Goal: Task Accomplishment & Management: Manage account settings

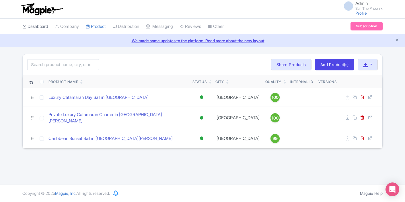
click at [38, 28] on link "Dashboard" at bounding box center [35, 27] width 26 height 16
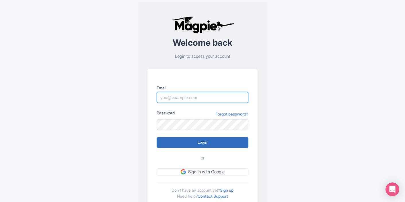
type input "[EMAIL_ADDRESS][DOMAIN_NAME]"
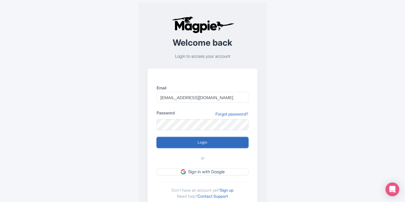
click at [179, 147] on input "Login" at bounding box center [203, 142] width 92 height 11
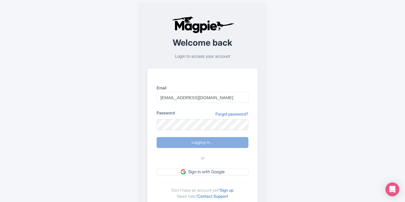
type input "Logging in..."
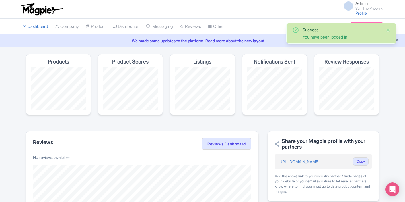
scroll to position [16, 0]
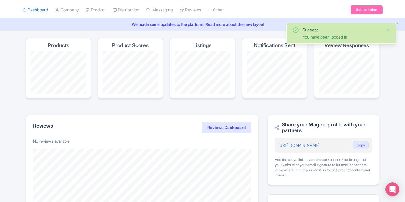
click at [78, 50] on div "Products" at bounding box center [58, 68] width 65 height 61
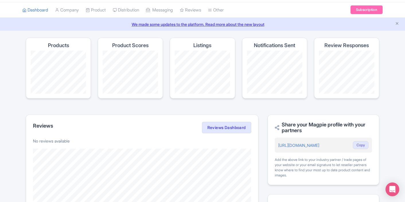
click at [59, 50] on div "Products" at bounding box center [58, 68] width 65 height 61
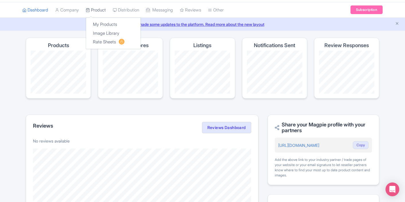
click at [104, 13] on link "Product" at bounding box center [96, 10] width 20 height 16
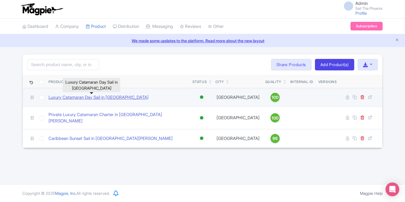
click at [77, 99] on link "Luxury Catamaran Day Sail in [GEOGRAPHIC_DATA]" at bounding box center [98, 97] width 100 height 7
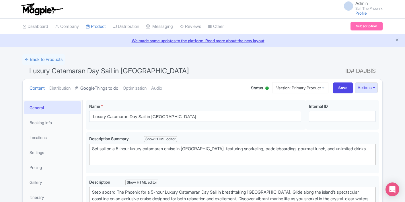
click at [107, 87] on link "Google Things to do" at bounding box center [96, 88] width 43 height 18
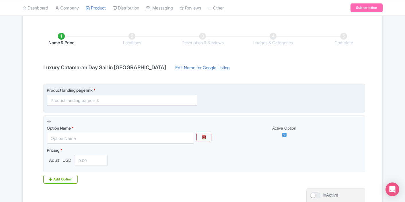
scroll to position [82, 0]
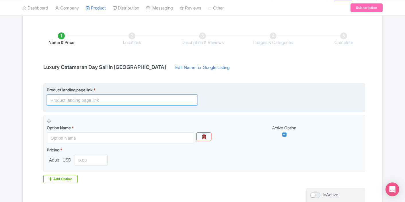
click at [104, 104] on input "text" at bounding box center [122, 99] width 151 height 11
click at [62, 104] on input "text" at bounding box center [122, 99] width 151 height 11
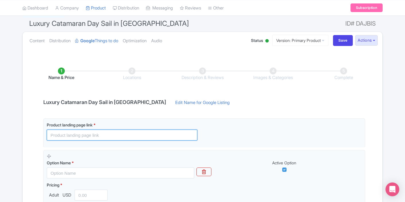
scroll to position [46, 0]
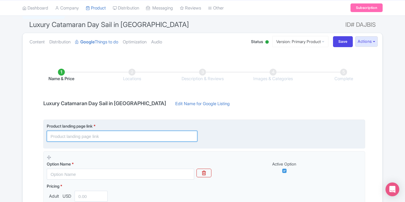
paste input "https://www.sailthephoenix.com/luxury-day-sail"
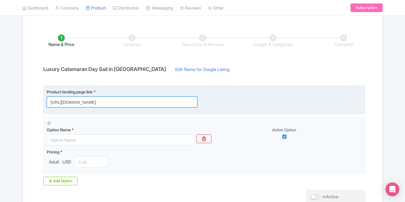
scroll to position [97, 0]
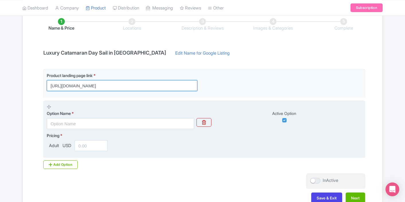
type input "https://www.sailthephoenix.com/luxury-day-sail"
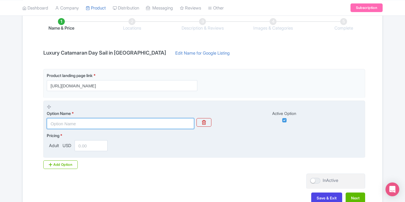
click at [80, 123] on input "text" at bounding box center [120, 123] width 147 height 11
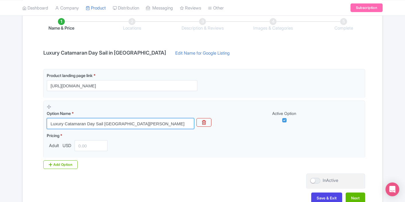
type input "Luxury Catamaran Day Sail St. Maarten"
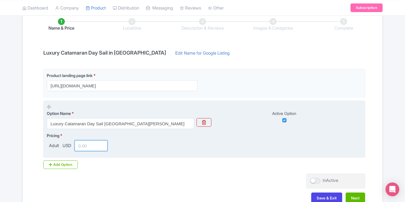
click at [97, 146] on input "number" at bounding box center [91, 145] width 33 height 11
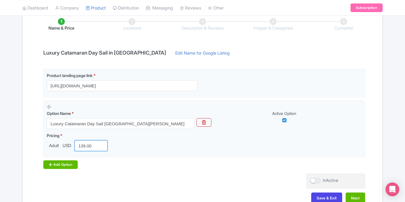
type input "139.00"
click at [61, 166] on div "Add Option" at bounding box center [60, 164] width 34 height 9
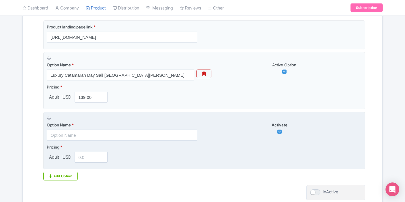
scroll to position [147, 0]
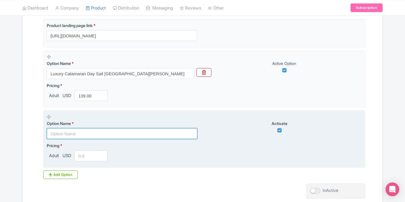
click at [111, 135] on input "text" at bounding box center [122, 133] width 151 height 11
type input "Child"
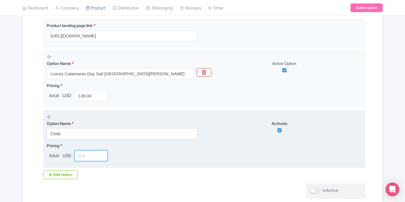
click at [96, 155] on input "number" at bounding box center [91, 155] width 33 height 11
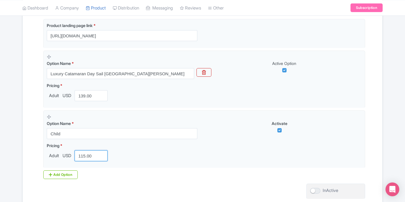
type input "115.00"
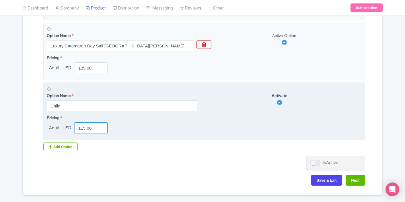
scroll to position [192, 0]
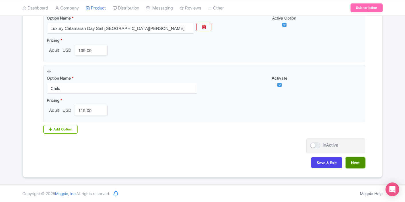
click at [354, 164] on button "Next" at bounding box center [356, 162] width 20 height 11
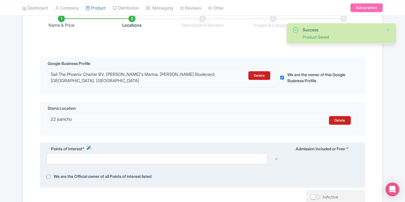
scroll to position [92, 0]
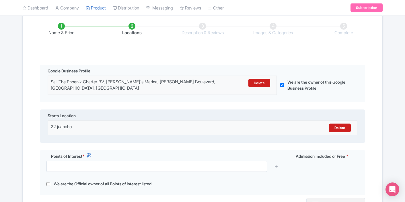
click at [171, 133] on div "22 juancho Delete" at bounding box center [203, 127] width 310 height 15
click at [163, 129] on div "22 juancho" at bounding box center [164, 127] width 227 height 9
click at [340, 126] on link "Delete" at bounding box center [340, 127] width 22 height 9
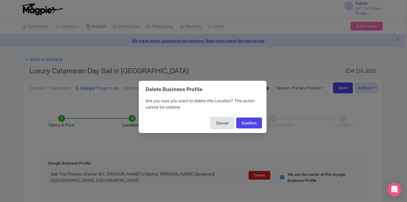
click at [224, 124] on button "Cancel" at bounding box center [222, 122] width 23 height 11
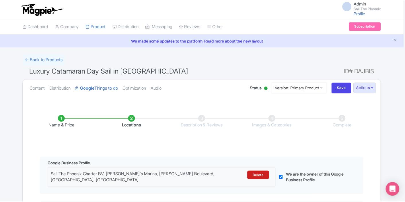
scroll to position [119, 0]
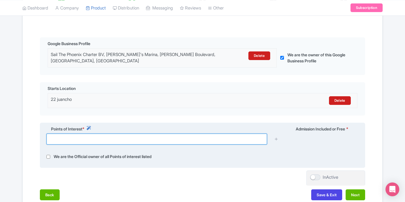
click at [90, 140] on input "text" at bounding box center [156, 138] width 221 height 11
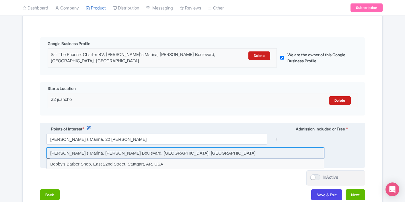
click at [82, 154] on input at bounding box center [185, 152] width 278 height 11
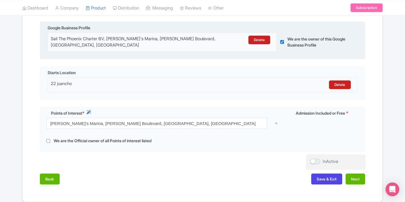
scroll to position [160, 0]
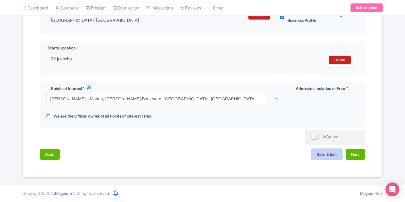
click at [333, 157] on button "Save & Exit" at bounding box center [326, 154] width 31 height 11
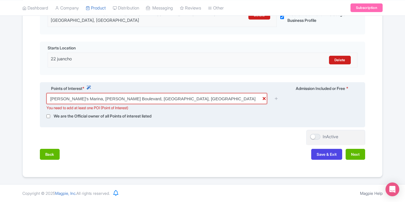
click at [202, 100] on input "Bobby's Marina, Juancho Yrausquin Boulevard, Philipsburg, Sint Maarten" at bounding box center [156, 98] width 221 height 11
click at [90, 86] on icon at bounding box center [89, 87] width 4 height 4
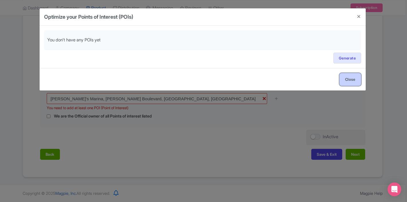
click at [354, 81] on button "Close" at bounding box center [351, 79] width 22 height 13
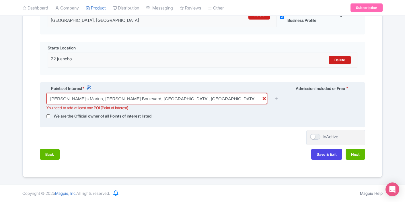
click at [190, 100] on input "Bobby's Marina, Juancho Yrausquin Boulevard, Philipsburg, Sint Maarten" at bounding box center [156, 98] width 221 height 11
click at [262, 100] on input "Bobby's Marina, Juancho Yrausquin Boulevard, Philipsburg, Sint Maarten" at bounding box center [156, 98] width 221 height 11
click at [265, 100] on input "Bobby's Marina, Juancho Yrausquin Boulevard, Philipsburg, Sint Maarten" at bounding box center [156, 98] width 221 height 11
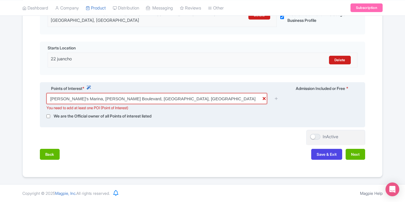
type input "Bobby's Marina, Juancho Yrausquin Boulevard, Philipsburg, Sint Maarte"
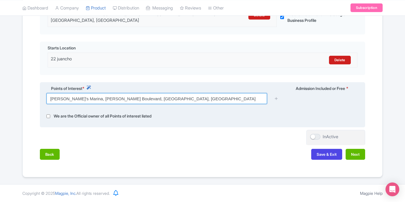
click at [227, 96] on input "Bobby's Marina, Juancho Yrausquin Boulevard, Philipsburg, Sint Maarte" at bounding box center [156, 98] width 221 height 11
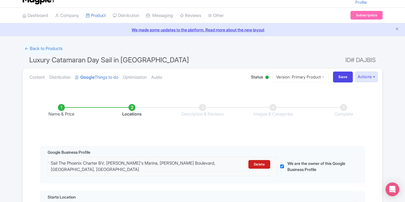
scroll to position [0, 0]
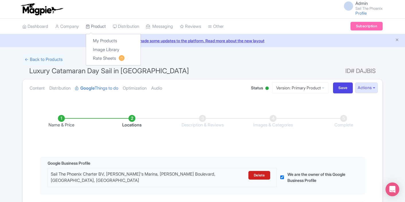
click at [90, 26] on icon at bounding box center [88, 26] width 4 height 4
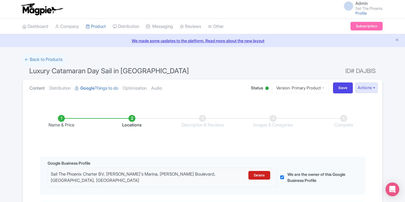
click at [39, 90] on link "Content" at bounding box center [37, 88] width 15 height 18
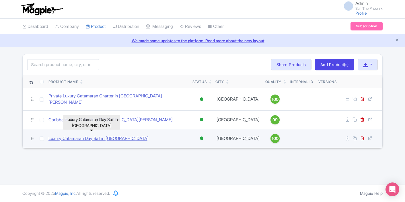
click at [59, 135] on link "Luxury Catamaran Day Sail in [GEOGRAPHIC_DATA]" at bounding box center [98, 138] width 100 height 7
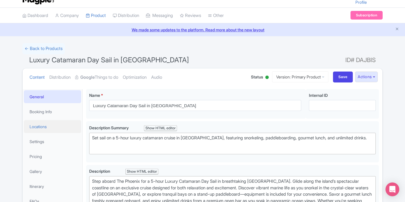
scroll to position [11, 0]
click at [49, 127] on link "Locations" at bounding box center [52, 126] width 57 height 13
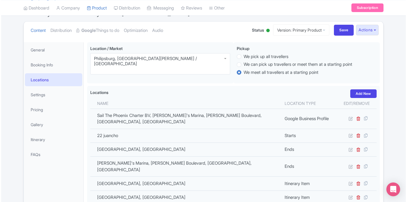
scroll to position [69, 0]
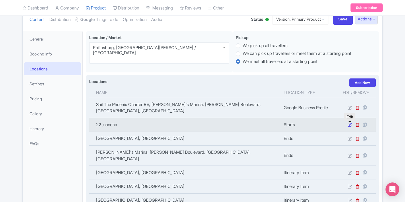
click at [350, 126] on icon at bounding box center [350, 124] width 4 height 4
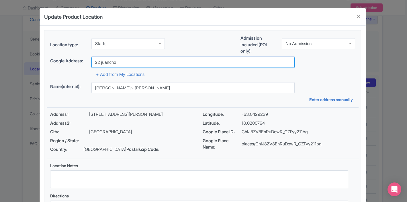
click at [156, 60] on input "22 juancho" at bounding box center [192, 62] width 203 height 11
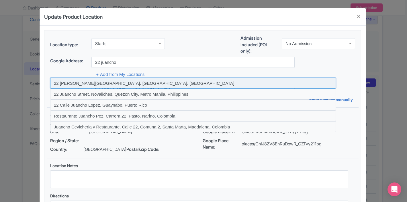
click at [135, 83] on input at bounding box center [193, 82] width 286 height 11
type input "22 Juancho Yrausquin Boulevard, Philipsburg, Sint Maarten"
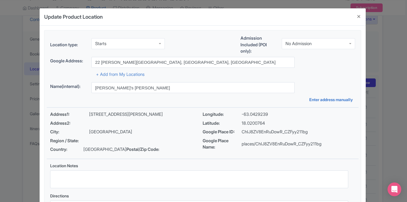
type input "22 Juancho Yrausquin Boulevard, Philipsburg, Sint Maarten"
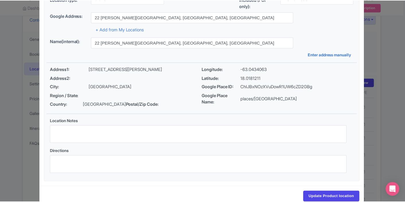
scroll to position [58, 0]
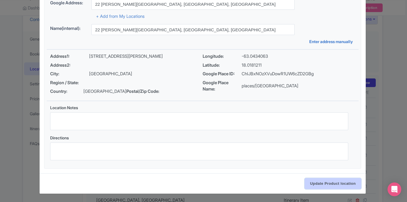
click at [321, 184] on input "Update Product location" at bounding box center [333, 183] width 57 height 11
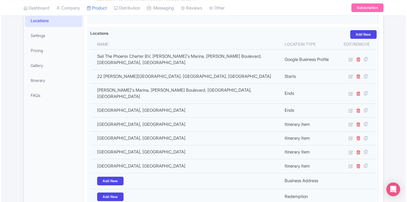
scroll to position [122, 0]
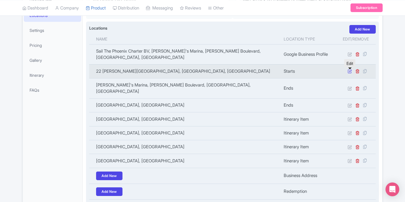
click at [350, 73] on icon at bounding box center [350, 71] width 4 height 4
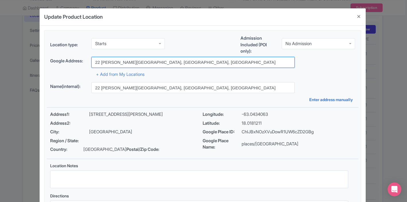
click at [100, 63] on input "22 Juancho Yrausquin Boulevard, Philipsburg, Sint Maarten" at bounding box center [192, 62] width 203 height 11
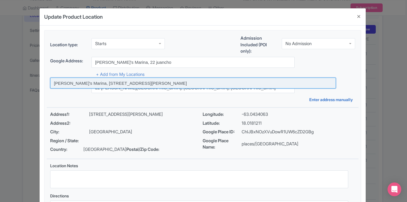
click at [91, 82] on input at bounding box center [193, 82] width 286 height 11
type input "Bobby's Marina, 22 Juancho Yrausquin Boulevard, Philipsburg, Sint Maarten"
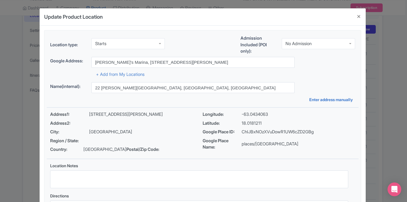
type input "Bobby's Marina, 22 Juancho Yrausquin Boulevard, Philipsburg, Sint Maarten"
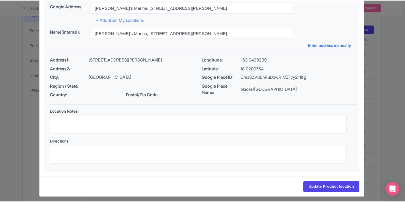
scroll to position [58, 0]
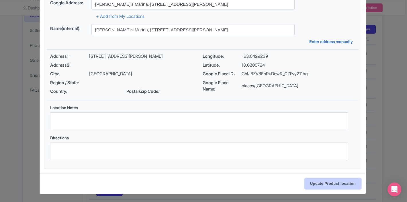
click at [337, 180] on input "Update Product location" at bounding box center [333, 183] width 57 height 11
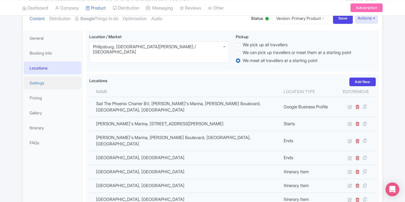
scroll to position [40, 0]
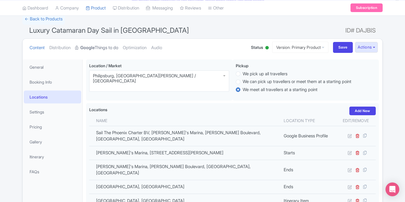
click at [110, 46] on link "Google Things to do" at bounding box center [96, 48] width 43 height 18
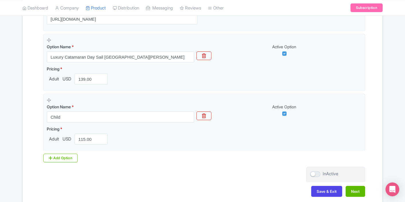
scroll to position [172, 0]
click at [361, 188] on button "Next" at bounding box center [356, 190] width 20 height 11
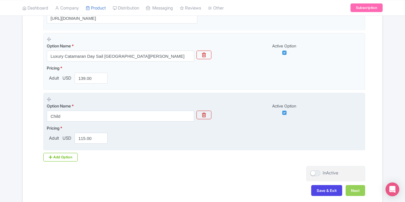
scroll to position [160, 0]
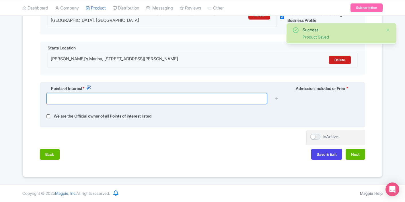
click at [137, 99] on input "text" at bounding box center [156, 98] width 221 height 11
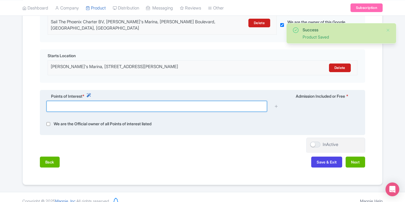
scroll to position [152, 0]
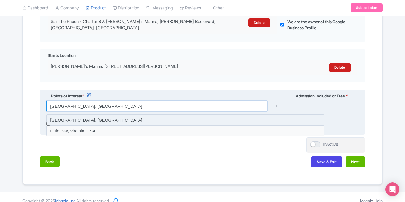
type input "Little Bay, Sint Maarten"
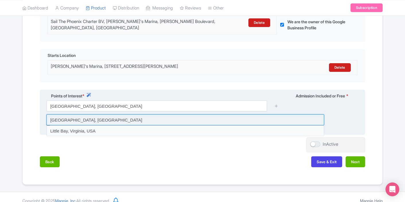
click at [102, 119] on input at bounding box center [185, 119] width 278 height 11
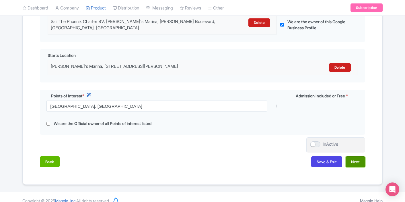
click at [352, 161] on button "Next" at bounding box center [356, 161] width 20 height 11
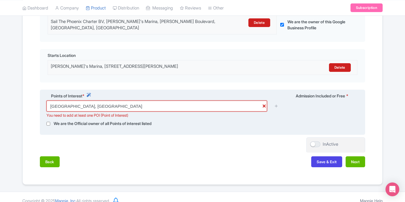
click at [106, 104] on input "Little Bay, Sint Maarten" at bounding box center [156, 105] width 221 height 11
click at [278, 105] on icon at bounding box center [276, 106] width 4 height 4
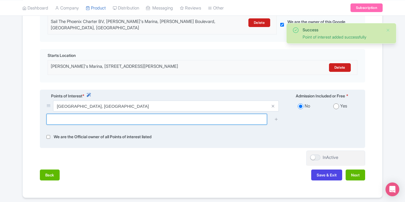
click at [253, 118] on input "text" at bounding box center [156, 119] width 221 height 11
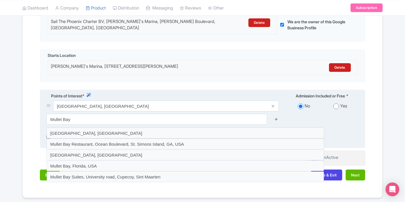
click at [274, 120] on icon at bounding box center [276, 119] width 4 height 4
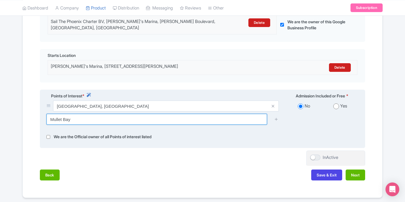
click at [239, 118] on input "Mullet Bay" at bounding box center [156, 119] width 221 height 11
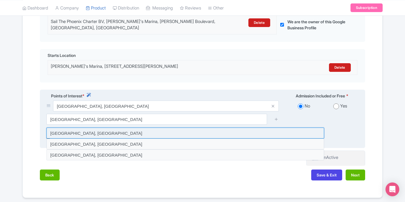
click at [161, 133] on input at bounding box center [185, 132] width 278 height 11
type input "Mullet Bay Beach, Sint Maarten"
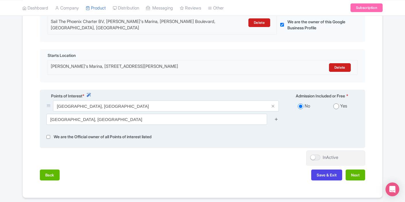
click at [277, 119] on icon at bounding box center [276, 119] width 4 height 4
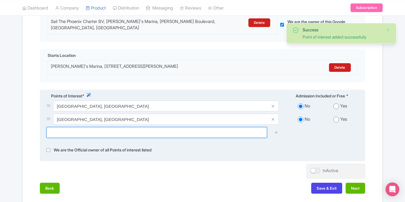
click at [154, 135] on input "text" at bounding box center [156, 132] width 221 height 11
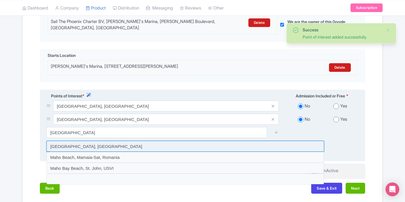
click at [124, 148] on input at bounding box center [185, 146] width 278 height 11
type input "Maho Beach, Sint Maarten"
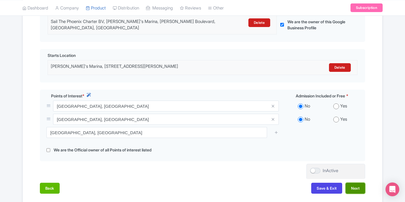
click at [352, 185] on button "Next" at bounding box center [356, 187] width 20 height 11
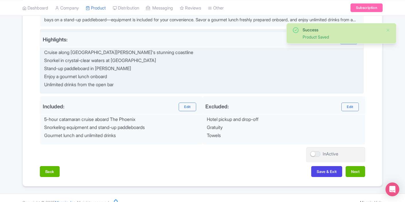
scroll to position [230, 0]
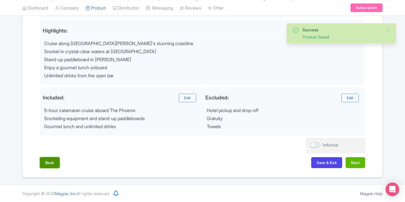
click at [55, 159] on button "Back" at bounding box center [50, 162] width 20 height 11
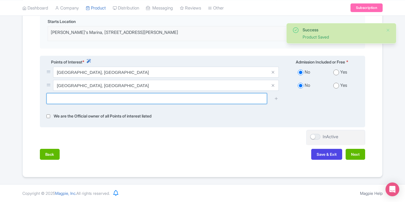
click at [145, 100] on input "text" at bounding box center [156, 98] width 221 height 11
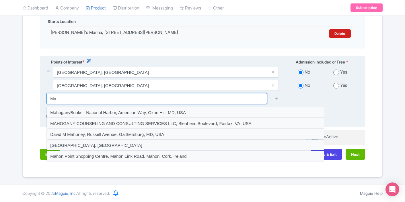
type input "M"
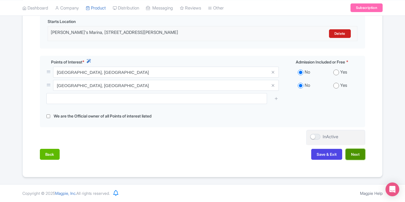
click at [349, 149] on button "Next" at bounding box center [356, 154] width 20 height 11
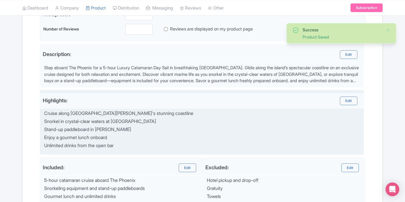
scroll to position [157, 0]
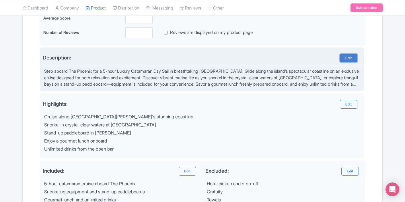
click at [352, 56] on link "Edit" at bounding box center [348, 58] width 17 height 9
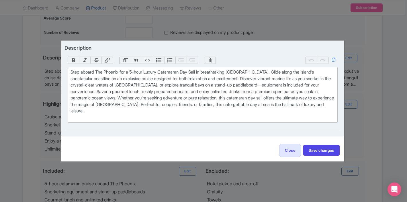
click at [272, 73] on div "Step aboard The Phoenix for a 5-hour Luxury Catamaran Day Sail in breathtaking …" at bounding box center [203, 95] width 264 height 52
drag, startPoint x: 273, startPoint y: 73, endPoint x: 265, endPoint y: 73, distance: 8.3
click at [265, 73] on div "Step aboard The Phoenix for a 5-hour Luxury Catamaran Day Sail in breathtaking …" at bounding box center [203, 95] width 264 height 52
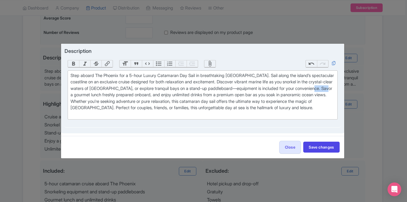
drag, startPoint x: 133, startPoint y: 92, endPoint x: 116, endPoint y: 93, distance: 16.7
click at [116, 93] on div "Step aboard The Phoenix for a 5-hour Luxury Catamaran Day Sail in breathtaking …" at bounding box center [203, 94] width 264 height 45
drag, startPoint x: 177, startPoint y: 91, endPoint x: 130, endPoint y: 92, distance: 47.3
click at [130, 92] on div "Step aboard The Phoenix for a 5-hour Luxury Catamaran Day Sail in breathtaking …" at bounding box center [203, 94] width 264 height 45
type trix-editor "<div>Step aboard The Phoenix for a 5-hour Luxury Catamaran Day Sail in breathta…"
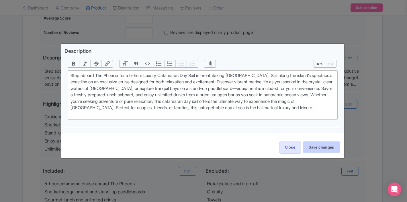
click at [318, 147] on button "Save changes" at bounding box center [321, 146] width 36 height 11
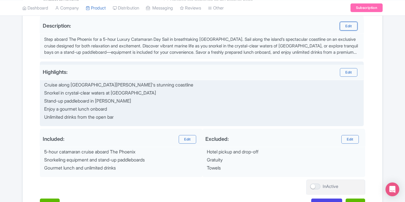
scroll to position [190, 0]
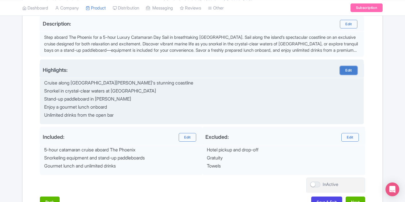
click at [341, 71] on link "Edit" at bounding box center [348, 70] width 17 height 9
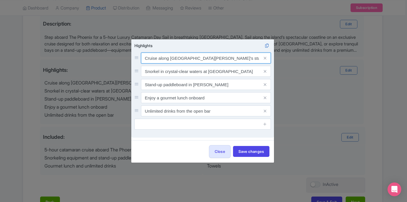
drag, startPoint x: 157, startPoint y: 58, endPoint x: 133, endPoint y: 63, distance: 24.6
click at [133, 63] on div "Highlights Cruise along St. Maarten's stunning coastline Snorkel in crystal-cle…" at bounding box center [202, 88] width 143 height 98
click at [147, 57] on input "Cruise along St. Maarten's stunning coastline" at bounding box center [206, 57] width 130 height 11
type input "Sail along St. Maarten's stunning coastline"
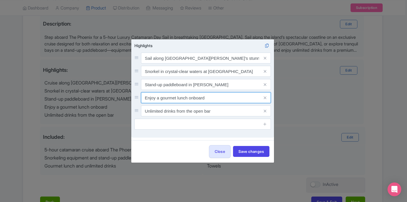
click at [175, 99] on input "Enjoy a gourmet lunch onboard" at bounding box center [206, 97] width 130 height 11
drag, startPoint x: 176, startPoint y: 99, endPoint x: 159, endPoint y: 99, distance: 16.9
click at [159, 99] on input "Enjoy a gourmet lunch onboard" at bounding box center [206, 97] width 130 height 11
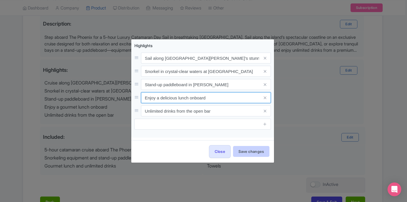
type input "Enjoy a delicious lunch onboard"
click at [243, 149] on button "Save changes" at bounding box center [251, 151] width 36 height 11
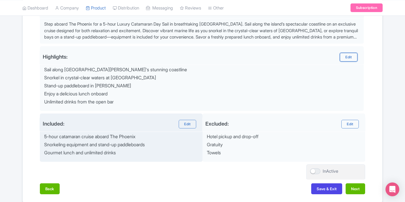
scroll to position [214, 0]
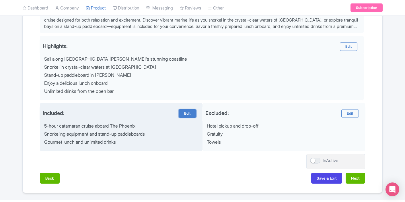
click at [189, 114] on link "Edit" at bounding box center [187, 113] width 17 height 9
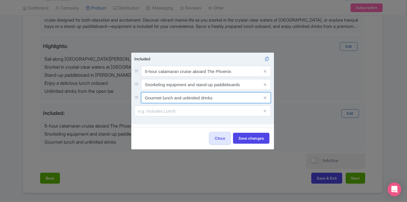
click at [162, 98] on input "Gourmet lunch and unlimited drinks" at bounding box center [206, 97] width 130 height 11
drag, startPoint x: 161, startPoint y: 97, endPoint x: 142, endPoint y: 97, distance: 19.8
click at [142, 97] on input "Gourmet lunch and unlimited drinks" at bounding box center [206, 97] width 130 height 11
drag, startPoint x: 162, startPoint y: 96, endPoint x: 143, endPoint y: 99, distance: 19.2
click at [143, 99] on input "Delicious lunch and unlimited drinks" at bounding box center [206, 97] width 130 height 11
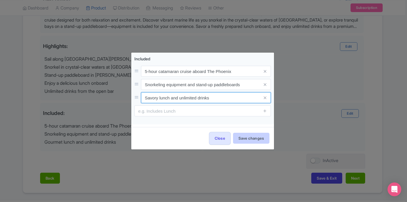
type input "Savory lunch and unlimited drinks"
click at [243, 135] on button "Save changes" at bounding box center [251, 138] width 36 height 11
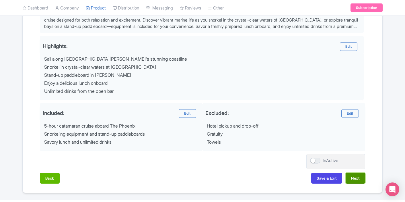
click at [353, 176] on button "Next" at bounding box center [356, 177] width 20 height 11
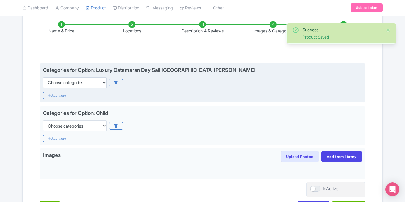
scroll to position [83, 0]
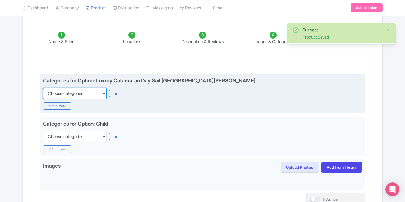
click at [95, 94] on select "Choose categories Adults Only Animals Audio Guide Beaches Bike Tours Boat Tours…" at bounding box center [75, 93] width 64 height 11
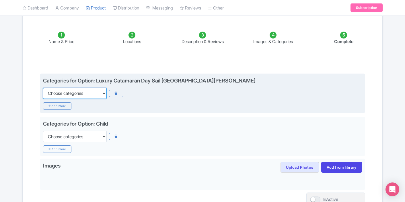
select select "family-friendly"
click at [43, 88] on select "Choose categories Adults Only Animals Audio Guide Beaches Bike Tours Boat Tours…" at bounding box center [75, 93] width 64 height 11
click at [67, 108] on icon "Add more" at bounding box center [57, 105] width 28 height 7
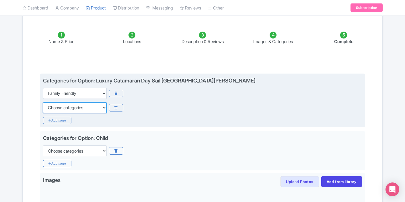
click at [83, 106] on select "Choose categories Adults Only Animals Audio Guide Beaches Bike Tours Boat Tours…" at bounding box center [75, 107] width 64 height 11
select select "boat-tours"
click at [43, 102] on select "Choose categories Adults Only Animals Audio Guide Beaches Bike Tours Boat Tours…" at bounding box center [75, 107] width 64 height 11
click at [67, 121] on icon "Add more" at bounding box center [57, 119] width 28 height 7
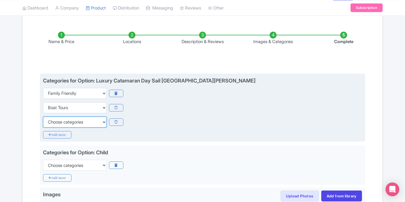
click at [94, 120] on select "Choose categories Adults Only Animals Audio Guide Beaches Bike Tours Boat Tours…" at bounding box center [75, 121] width 64 height 11
select select "food"
click at [43, 116] on select "Choose categories Adults Only Animals Audio Guide Beaches Bike Tours Boat Tours…" at bounding box center [75, 121] width 64 height 11
click at [59, 132] on icon "Add more" at bounding box center [57, 134] width 28 height 7
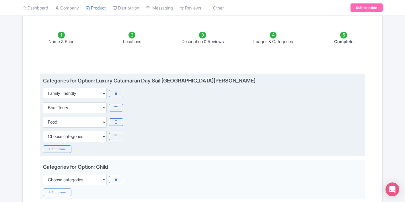
scroll to position [98, 0]
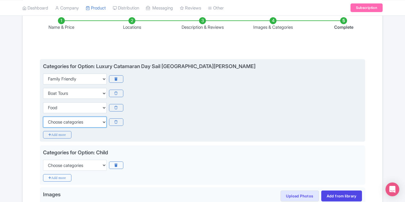
click at [75, 122] on select "Choose categories Adults Only Animals Audio Guide Beaches Bike Tours Boat Tours…" at bounding box center [75, 121] width 64 height 11
select select "small-group-tours"
click at [43, 116] on select "Choose categories Adults Only Animals Audio Guide Beaches Bike Tours Boat Tours…" at bounding box center [75, 121] width 64 height 11
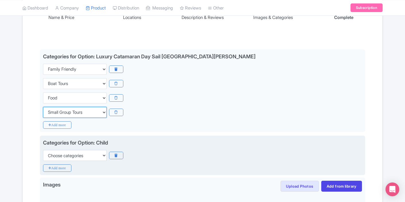
scroll to position [113, 0]
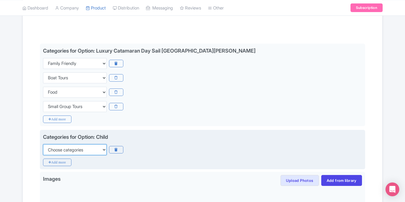
click at [89, 151] on select "Choose categories Adults Only Animals Audio Guide Beaches Bike Tours Boat Tours…" at bounding box center [75, 149] width 64 height 11
select select "boat-tours"
click at [43, 144] on select "Choose categories Adults Only Animals Audio Guide Beaches Bike Tours Boat Tours…" at bounding box center [75, 149] width 64 height 11
click at [68, 161] on icon "Add more" at bounding box center [57, 161] width 28 height 7
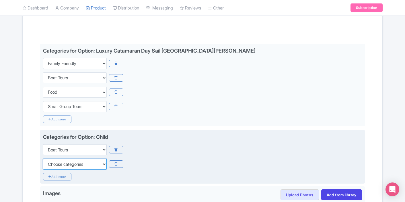
click at [73, 165] on select "Choose categories Adults Only Animals Audio Guide Beaches Bike Tours Boat Tours…" at bounding box center [75, 163] width 64 height 11
select select "family-friendly"
click at [43, 158] on select "Choose categories Adults Only Animals Audio Guide Beaches Bike Tours Boat Tours…" at bounding box center [75, 163] width 64 height 11
click at [66, 178] on icon "Add more" at bounding box center [57, 176] width 28 height 7
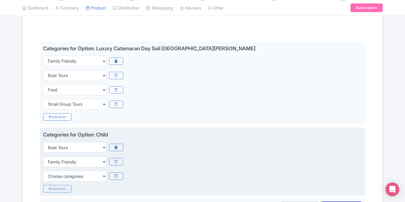
scroll to position [131, 0]
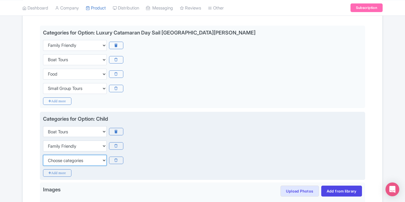
click at [79, 159] on select "Choose categories Adults Only Animals Audio Guide Beaches Bike Tours Boat Tours…" at bounding box center [75, 160] width 64 height 11
select select "day-trips"
click at [43, 155] on select "Choose categories Adults Only Animals Audio Guide Beaches Bike Tours Boat Tours…" at bounding box center [75, 160] width 64 height 11
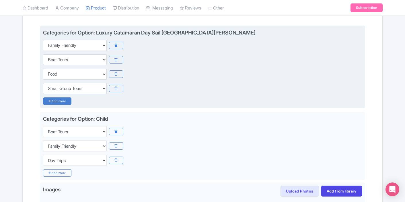
click at [67, 100] on icon "Add more" at bounding box center [57, 100] width 28 height 7
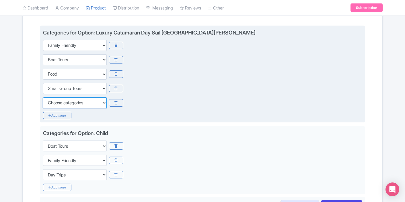
click at [69, 107] on select "Choose categories Adults Only Animals Audio Guide Beaches Bike Tours Boat Tours…" at bounding box center [75, 102] width 64 height 11
select select "day-trips"
click at [43, 97] on select "Choose categories Adults Only Animals Audio Guide Beaches Bike Tours Boat Tours…" at bounding box center [75, 102] width 64 height 11
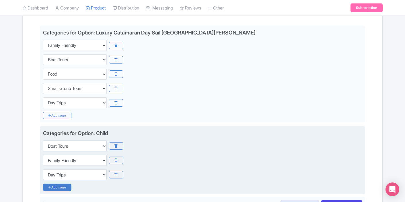
click at [68, 185] on icon "Add more" at bounding box center [57, 186] width 28 height 7
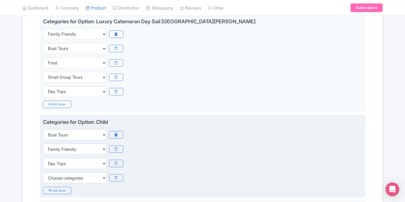
scroll to position [153, 0]
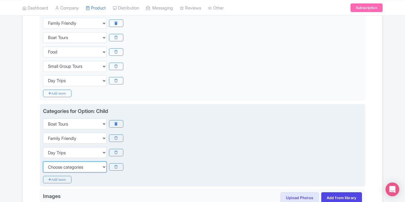
click at [76, 169] on select "Choose categories Adults Only Animals Audio Guide Beaches Bike Tours Boat Tours…" at bounding box center [75, 166] width 64 height 11
select select "outdoors"
click at [43, 161] on select "Choose categories Adults Only Animals Audio Guide Beaches Bike Tours Boat Tours…" at bounding box center [75, 166] width 64 height 11
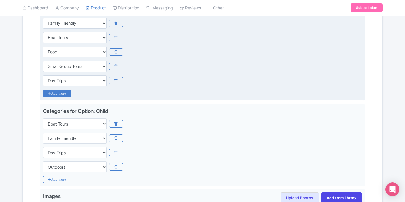
click at [62, 94] on icon "Add more" at bounding box center [57, 92] width 28 height 7
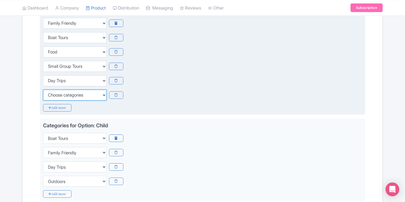
click at [70, 98] on select "Choose categories Adults Only Animals Audio Guide Beaches Bike Tours Boat Tours…" at bounding box center [75, 94] width 64 height 11
select select "outdoors"
click at [43, 89] on select "Choose categories Adults Only Animals Audio Guide Beaches Bike Tours Boat Tours…" at bounding box center [75, 94] width 64 height 11
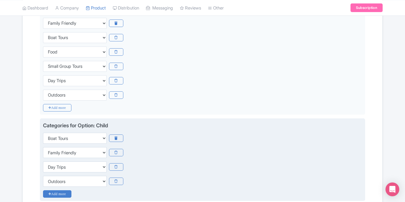
click at [65, 191] on icon "Add more" at bounding box center [57, 193] width 28 height 7
click at [67, 193] on select "Choose categories Adults Only Animals Audio Guide Beaches Bike Tours Boat Tours…" at bounding box center [75, 195] width 64 height 11
select select "food"
click at [43, 190] on select "Choose categories Adults Only Animals Audio Guide Beaches Bike Tours Boat Tours…" at bounding box center [75, 195] width 64 height 11
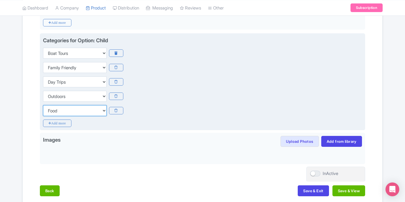
scroll to position [266, 0]
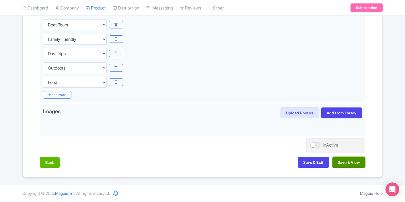
click at [336, 160] on button "Save & View" at bounding box center [348, 162] width 33 height 11
